Goal: Navigation & Orientation: Find specific page/section

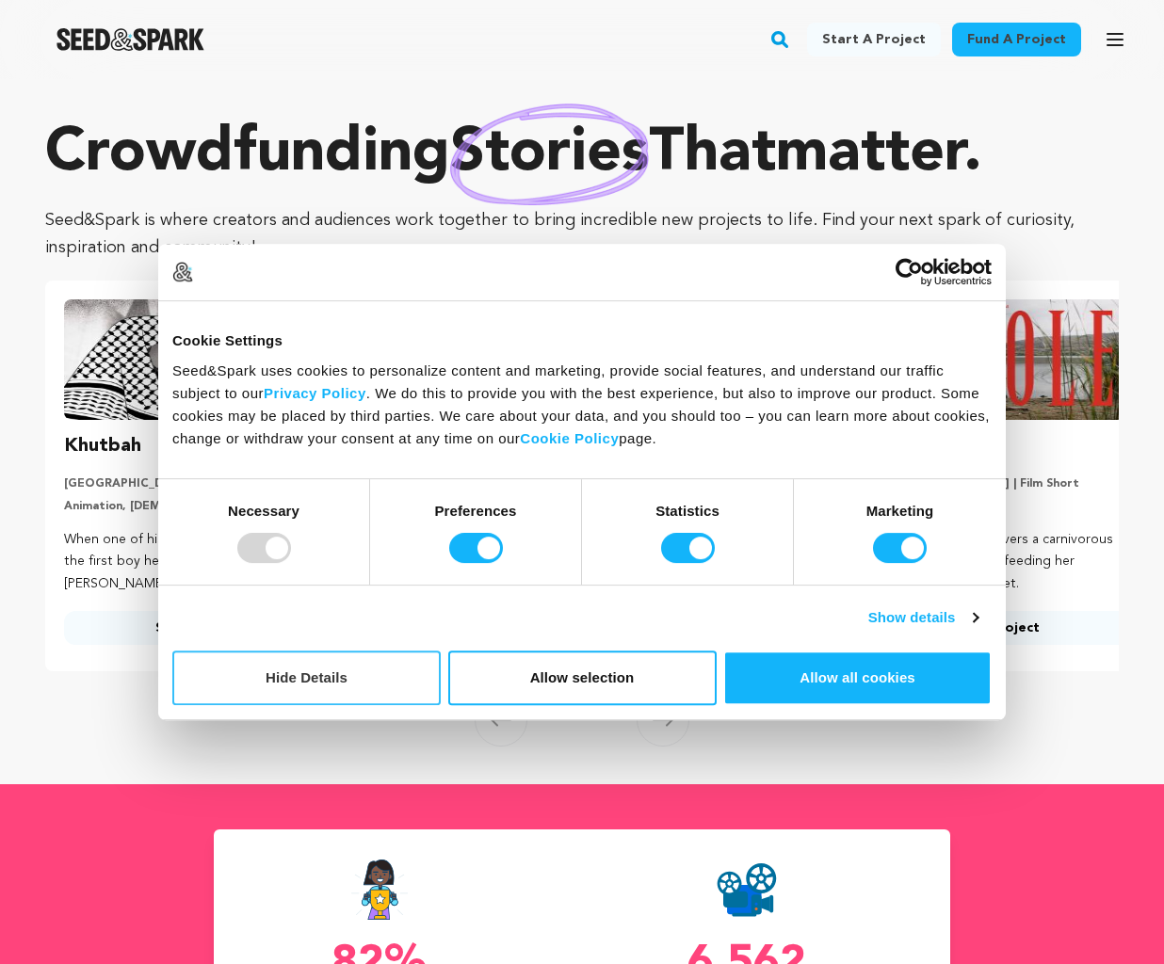
scroll to position [0, 30]
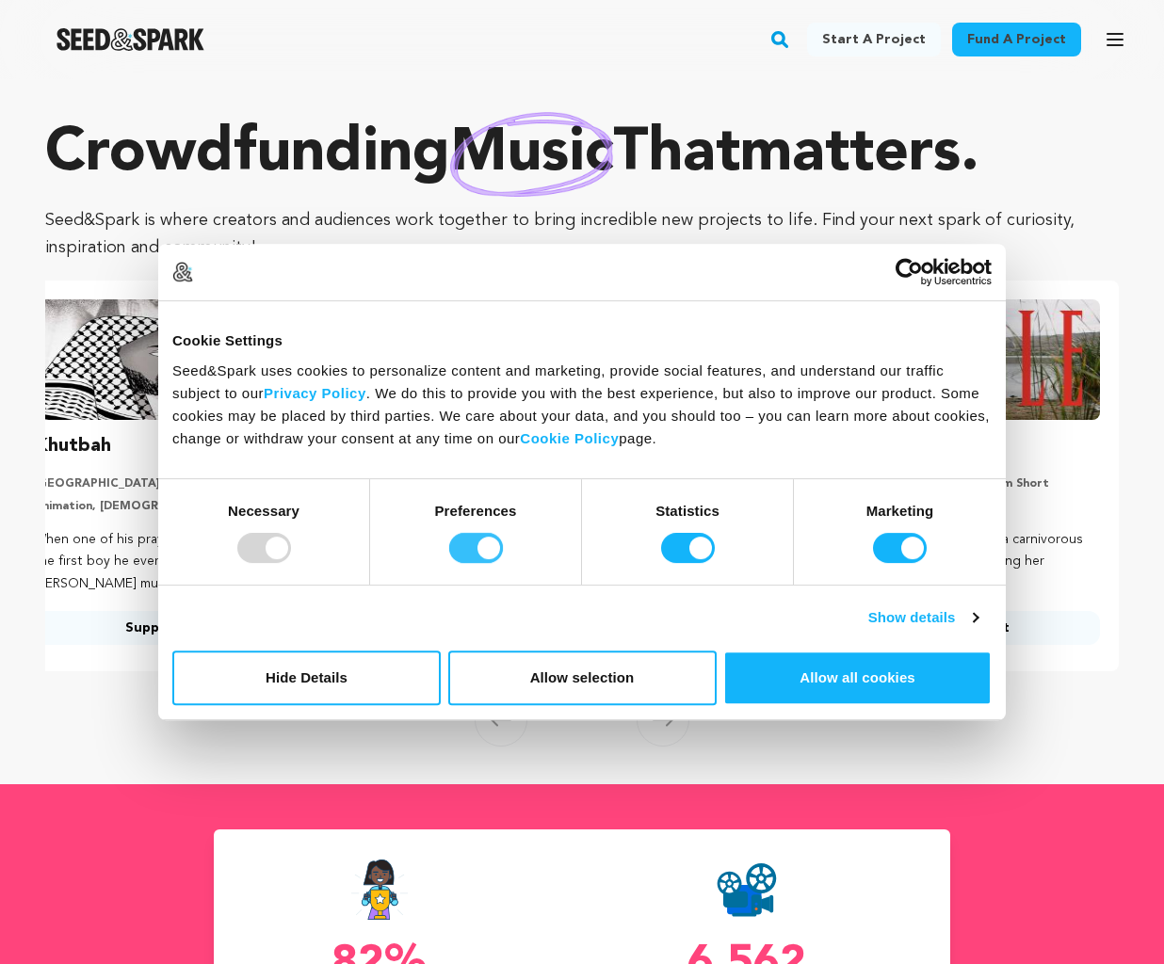
click at [490, 556] on input "Preferences" at bounding box center [476, 548] width 54 height 30
checkbox input "false"
click at [688, 544] on input "Statistics" at bounding box center [688, 548] width 54 height 30
checkbox input "false"
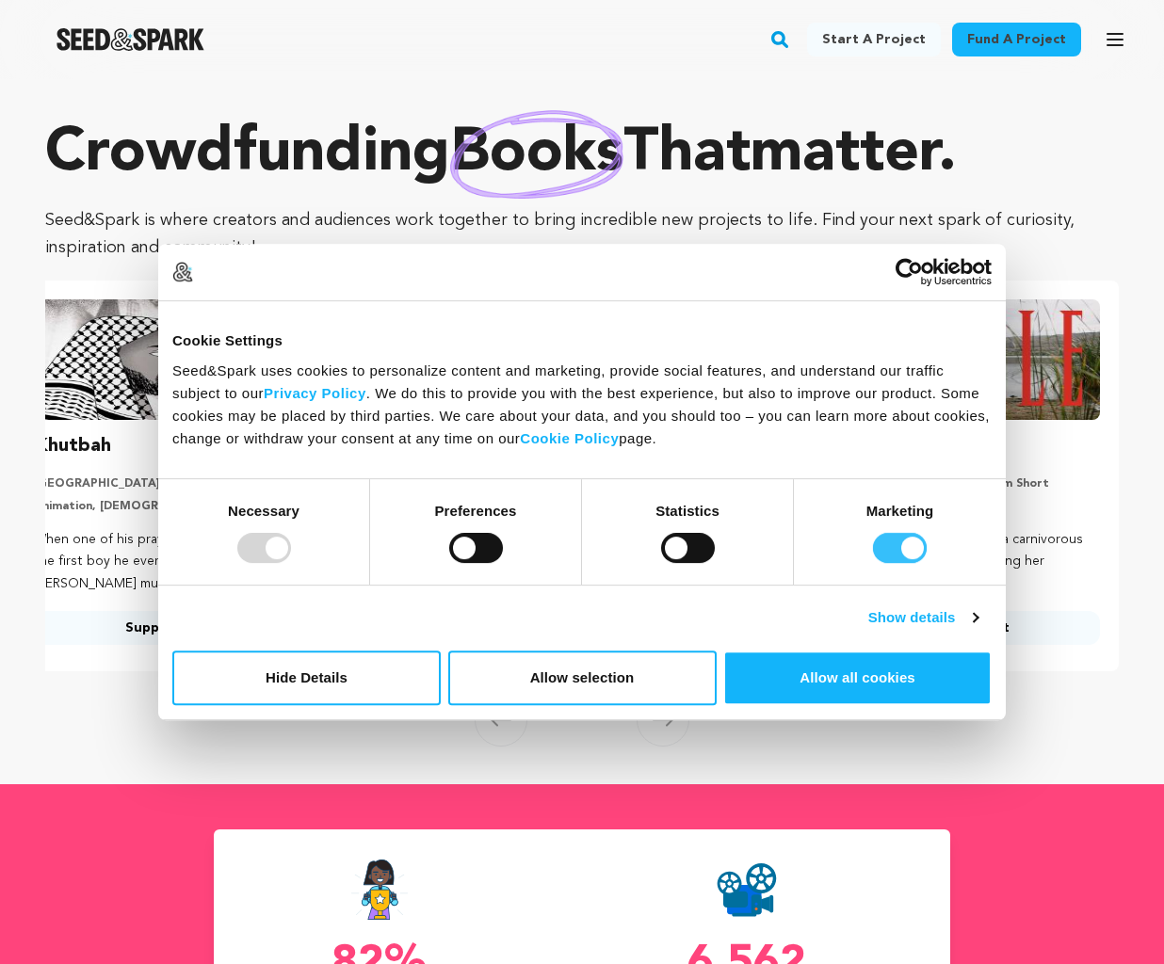
click at [918, 546] on input "Marketing" at bounding box center [900, 548] width 54 height 30
checkbox input "false"
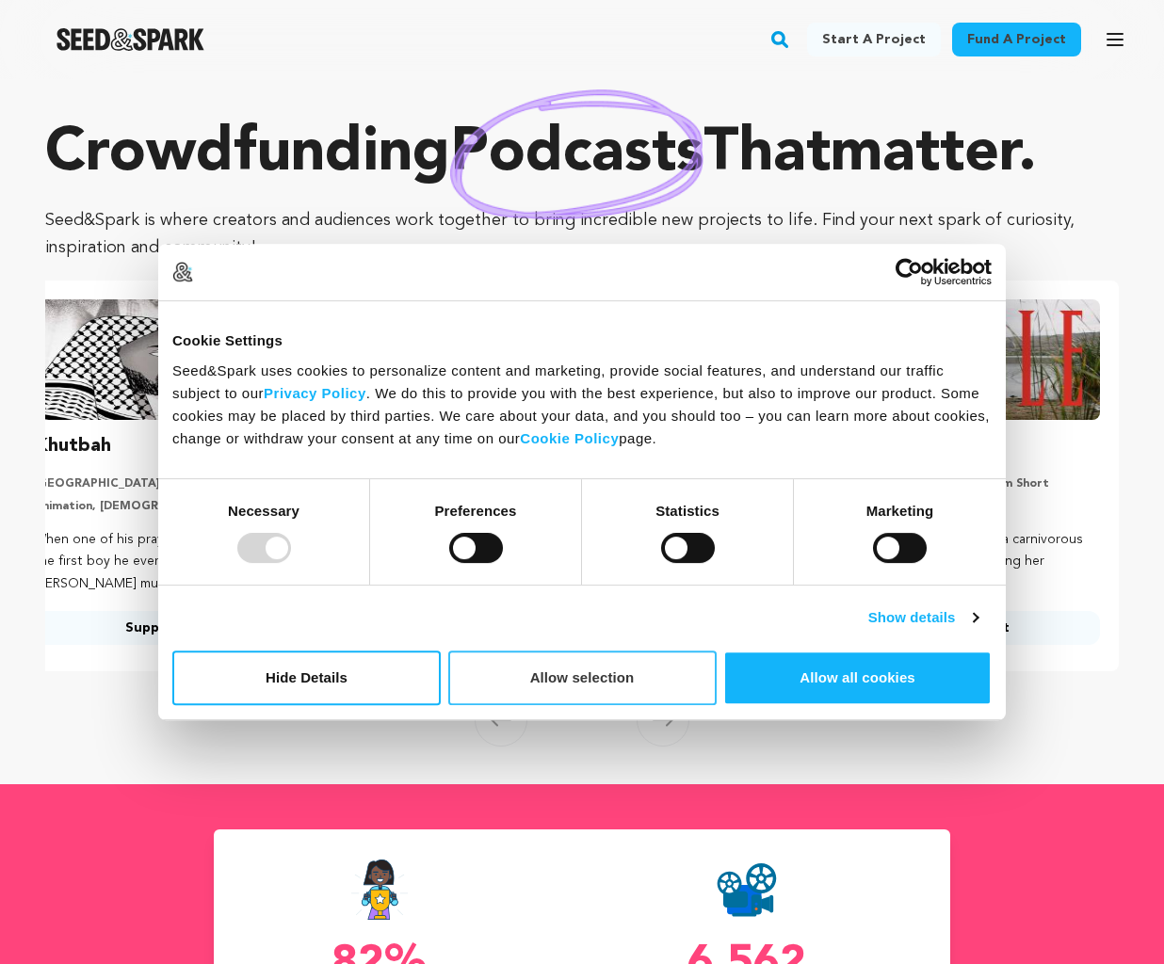
click at [658, 687] on button "Allow selection" at bounding box center [582, 678] width 268 height 55
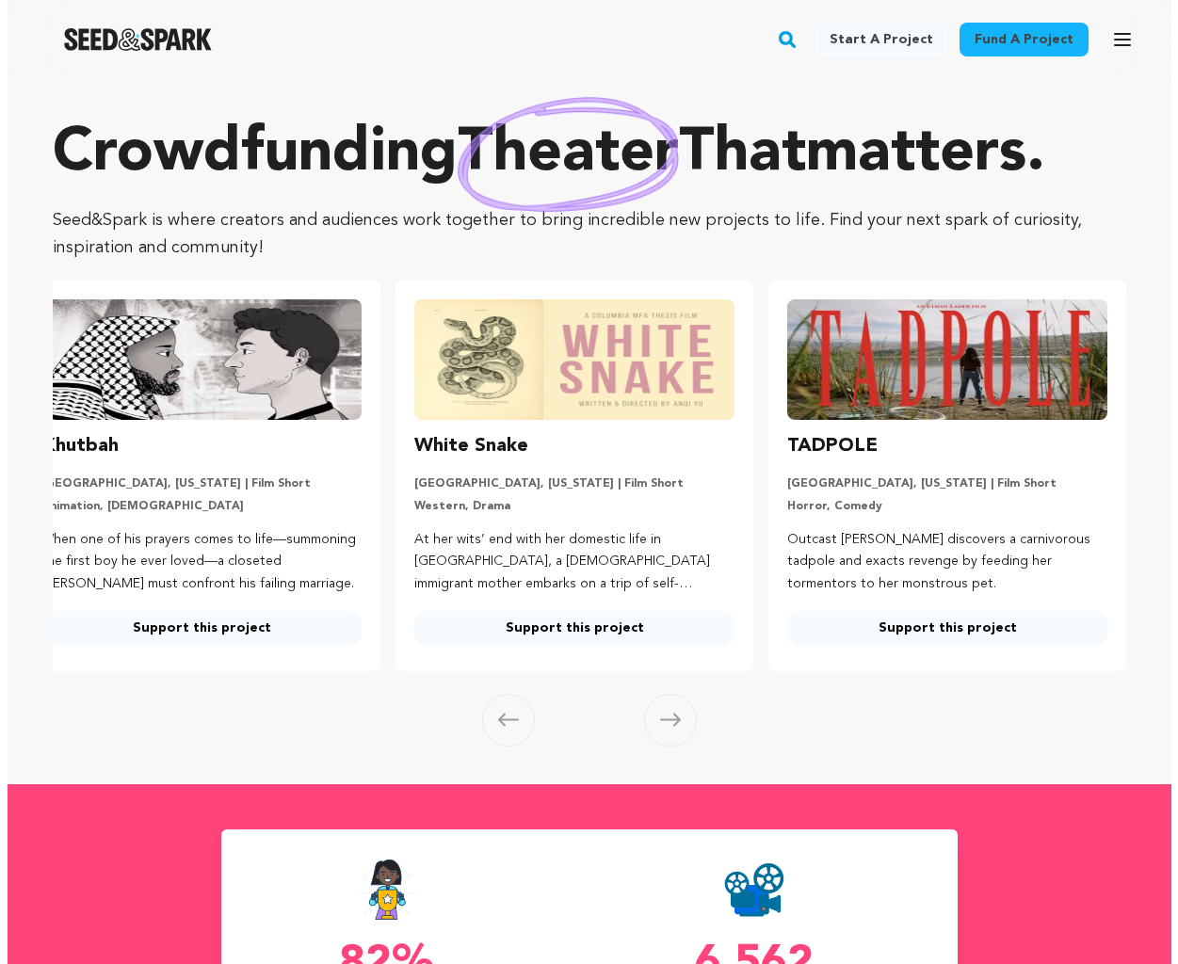
scroll to position [7, 0]
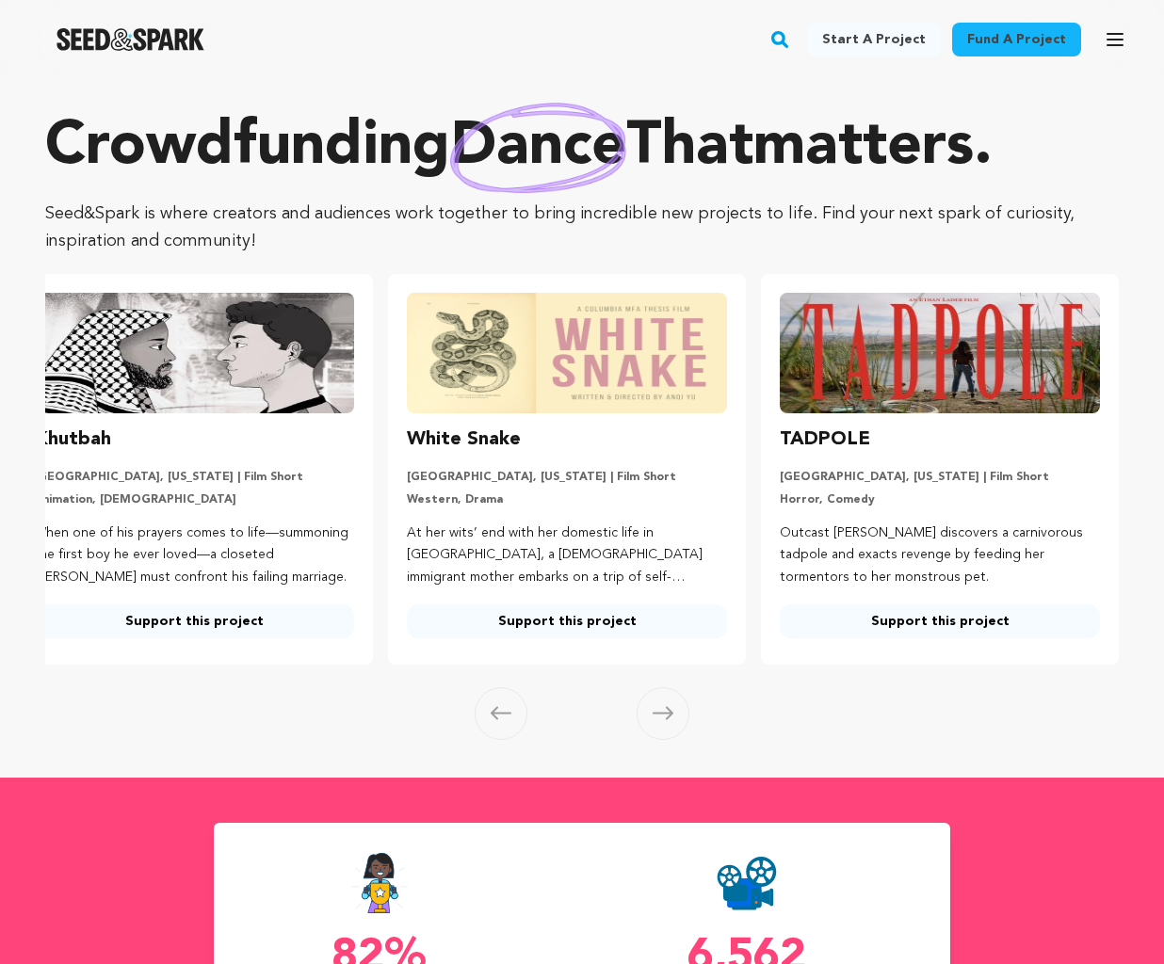
click at [1119, 40] on icon "button" at bounding box center [1114, 39] width 15 height 11
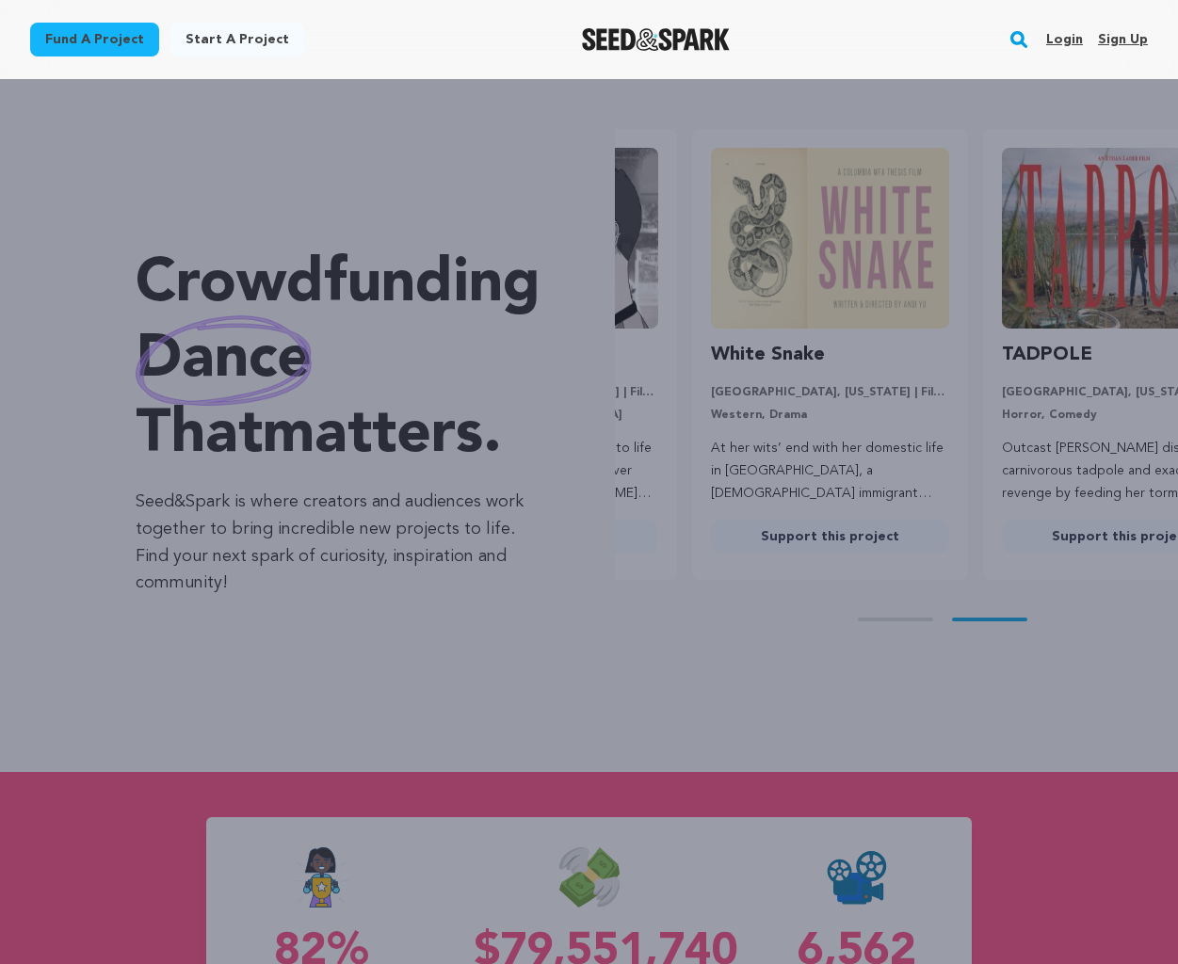
scroll to position [0, 306]
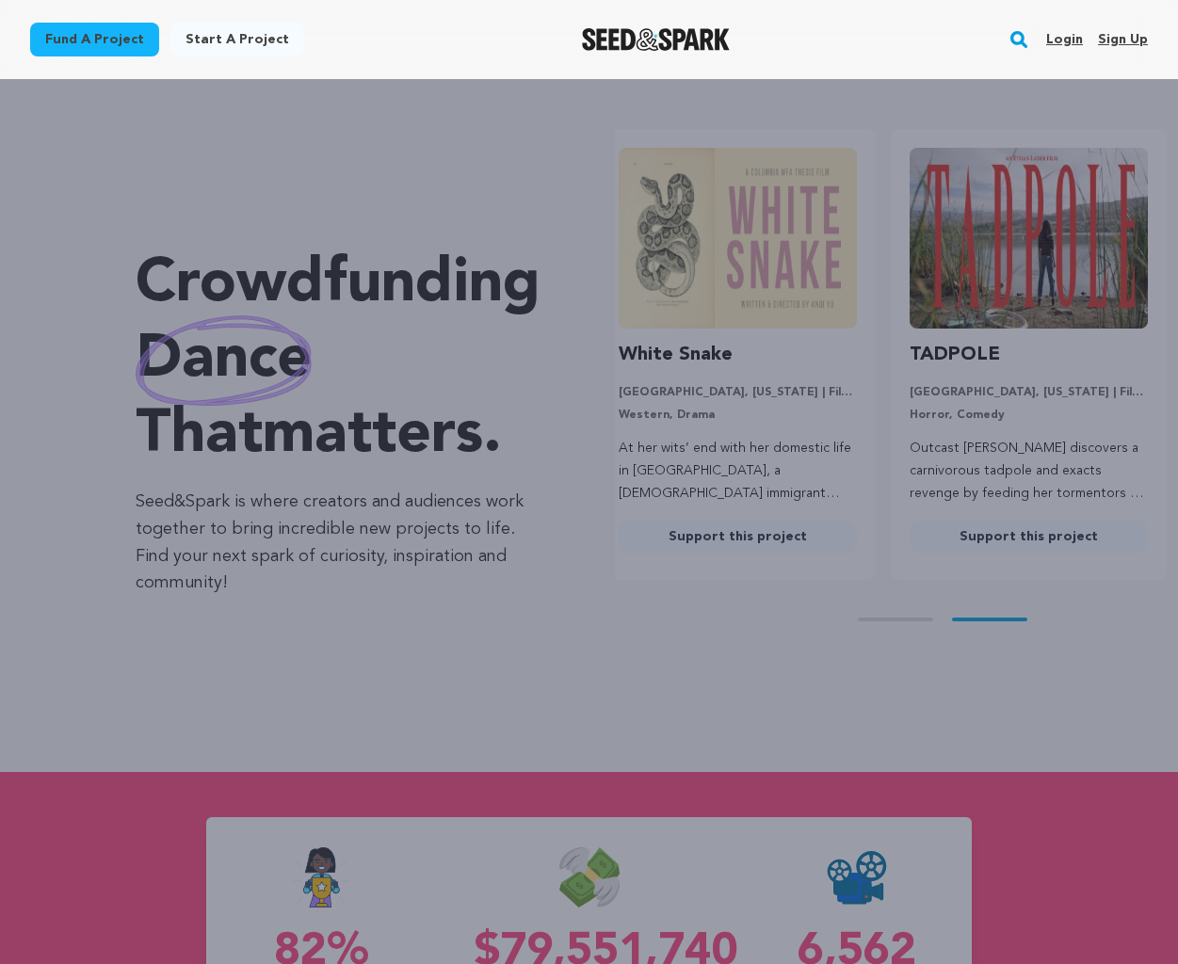
click at [1012, 70] on div "Fund a project Start a project Search Login Sign up Start a project" at bounding box center [589, 39] width 1178 height 79
click at [1003, 122] on div "Start a project Fund a project Sign Up Log In" at bounding box center [589, 561] width 1178 height 964
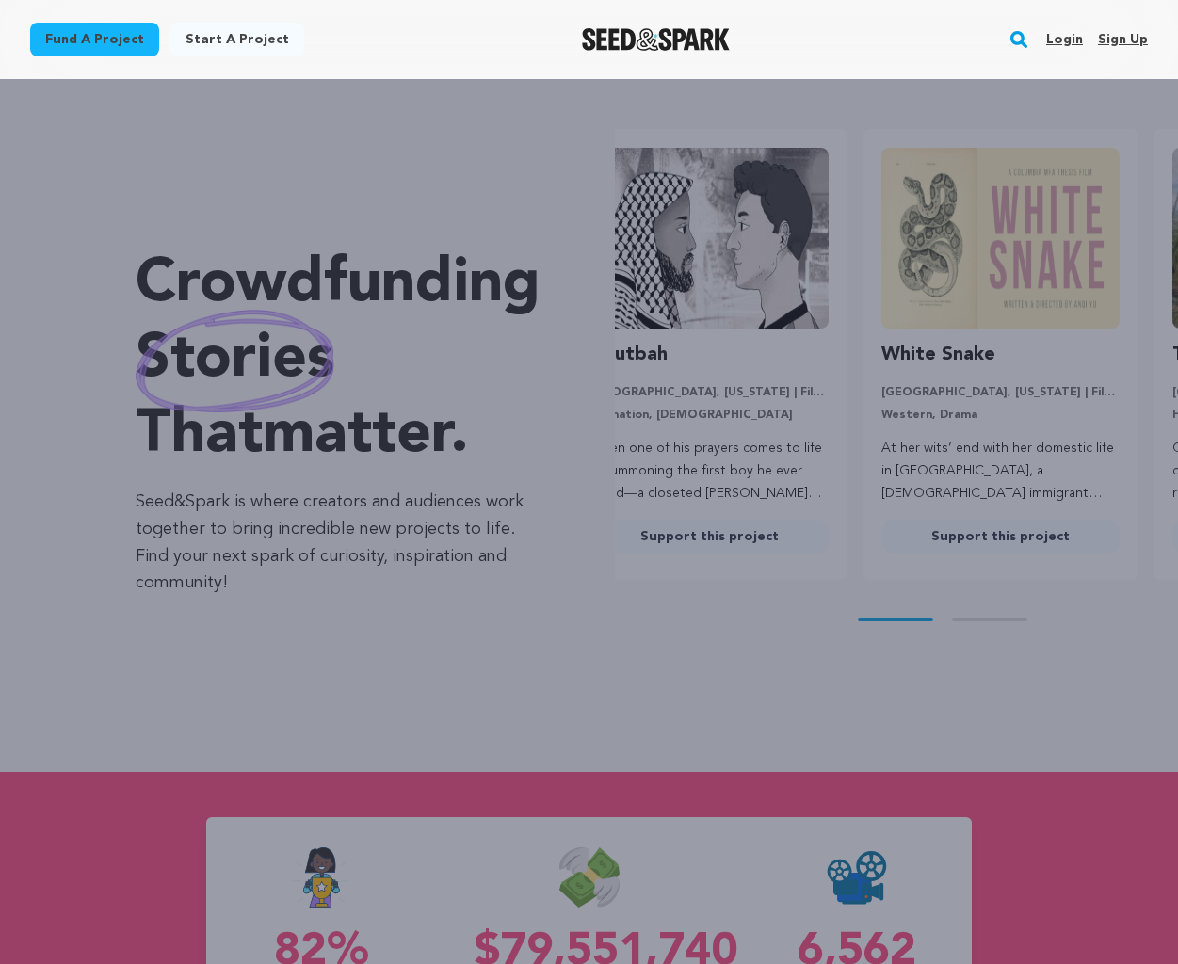
scroll to position [0, 0]
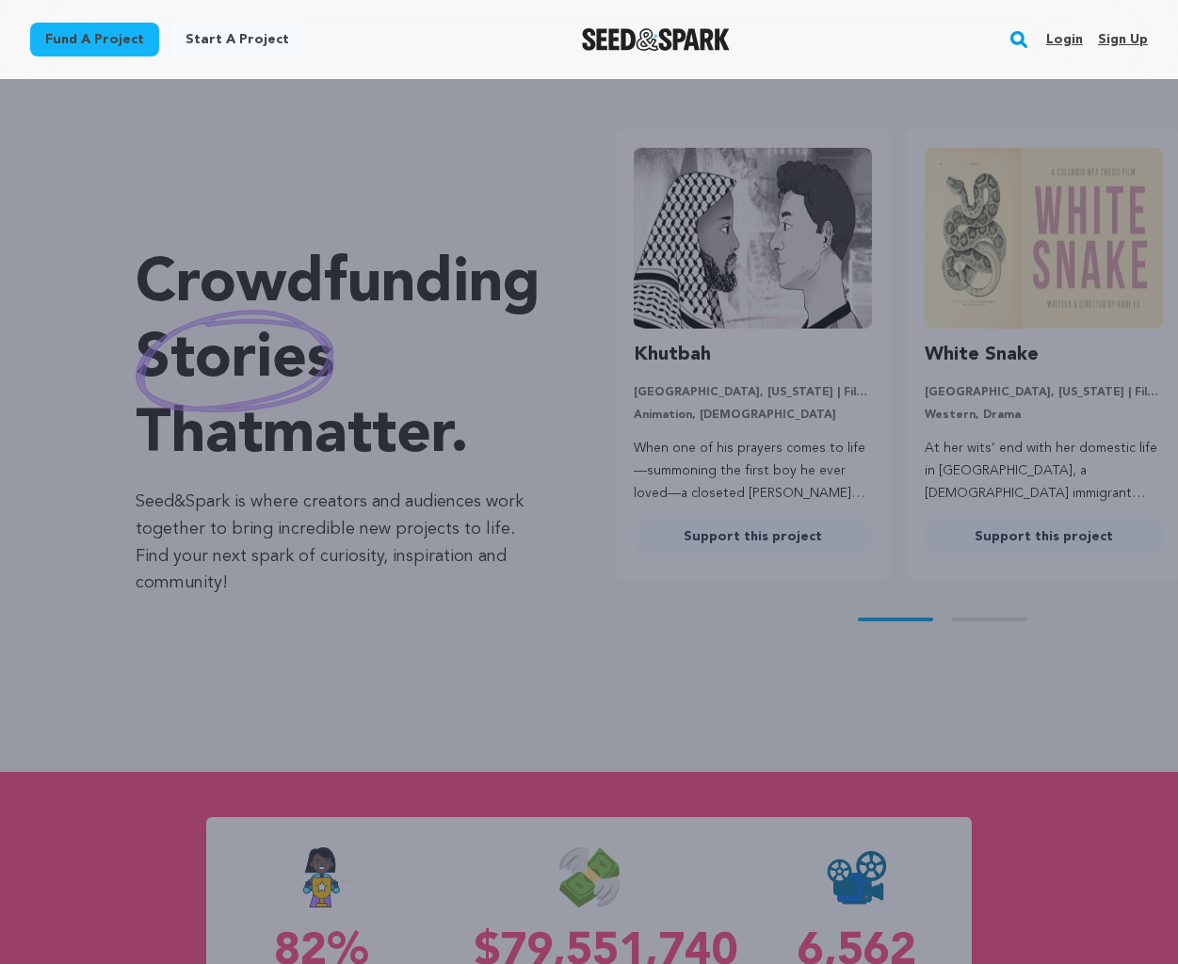
click at [130, 137] on div "Start a project Fund a project Sign Up Log In" at bounding box center [589, 561] width 1178 height 964
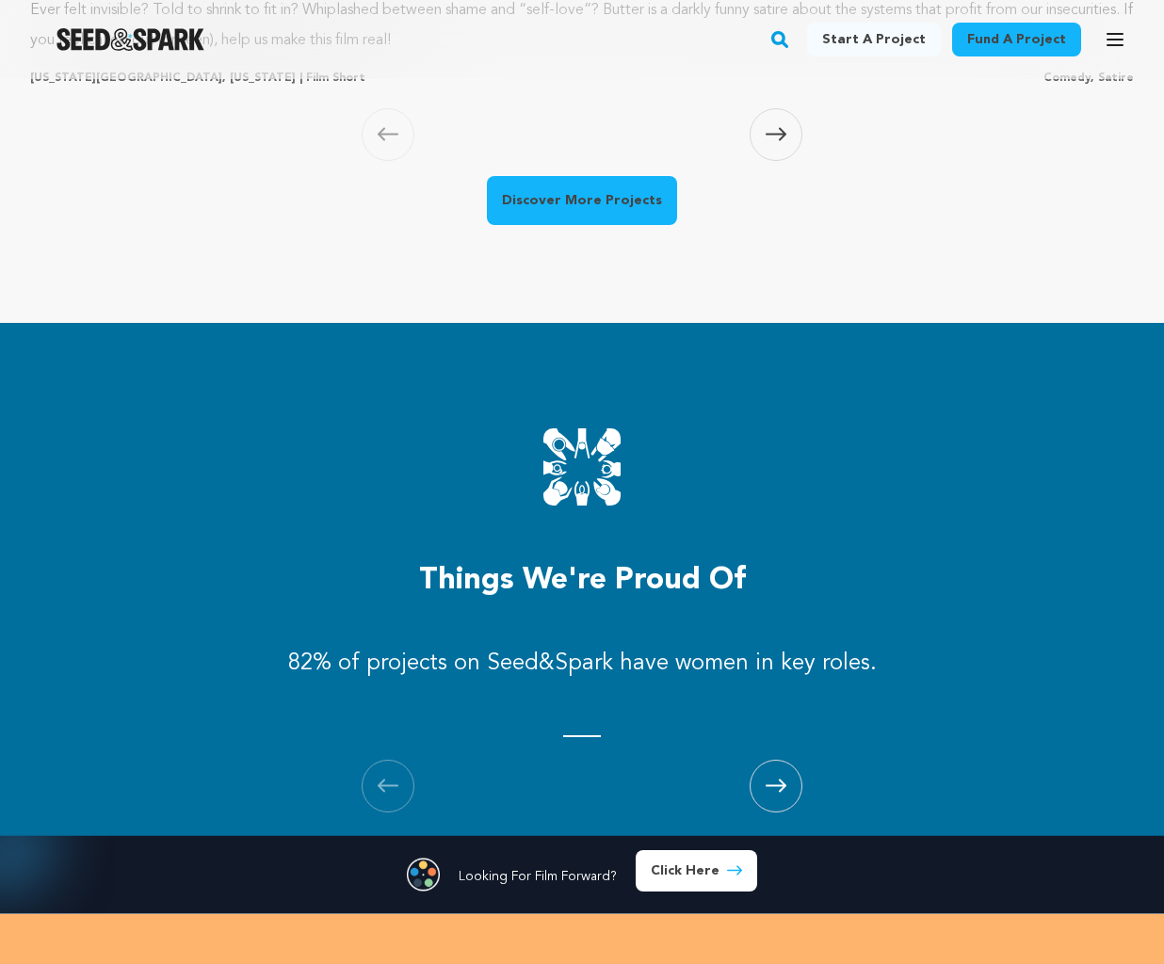
scroll to position [2502, 0]
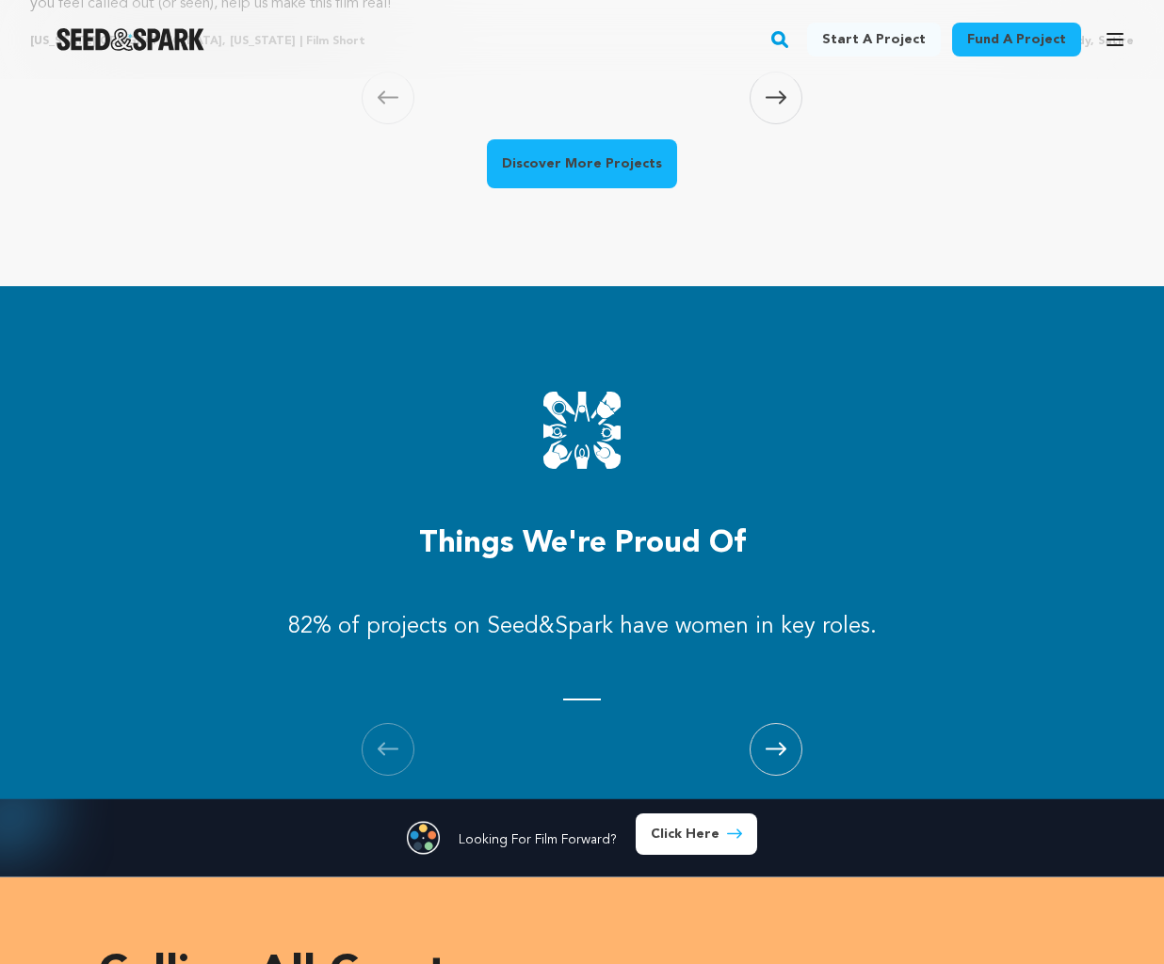
click at [623, 167] on link "Discover More Projects" at bounding box center [582, 163] width 190 height 49
